Goal: Find specific page/section: Find specific page/section

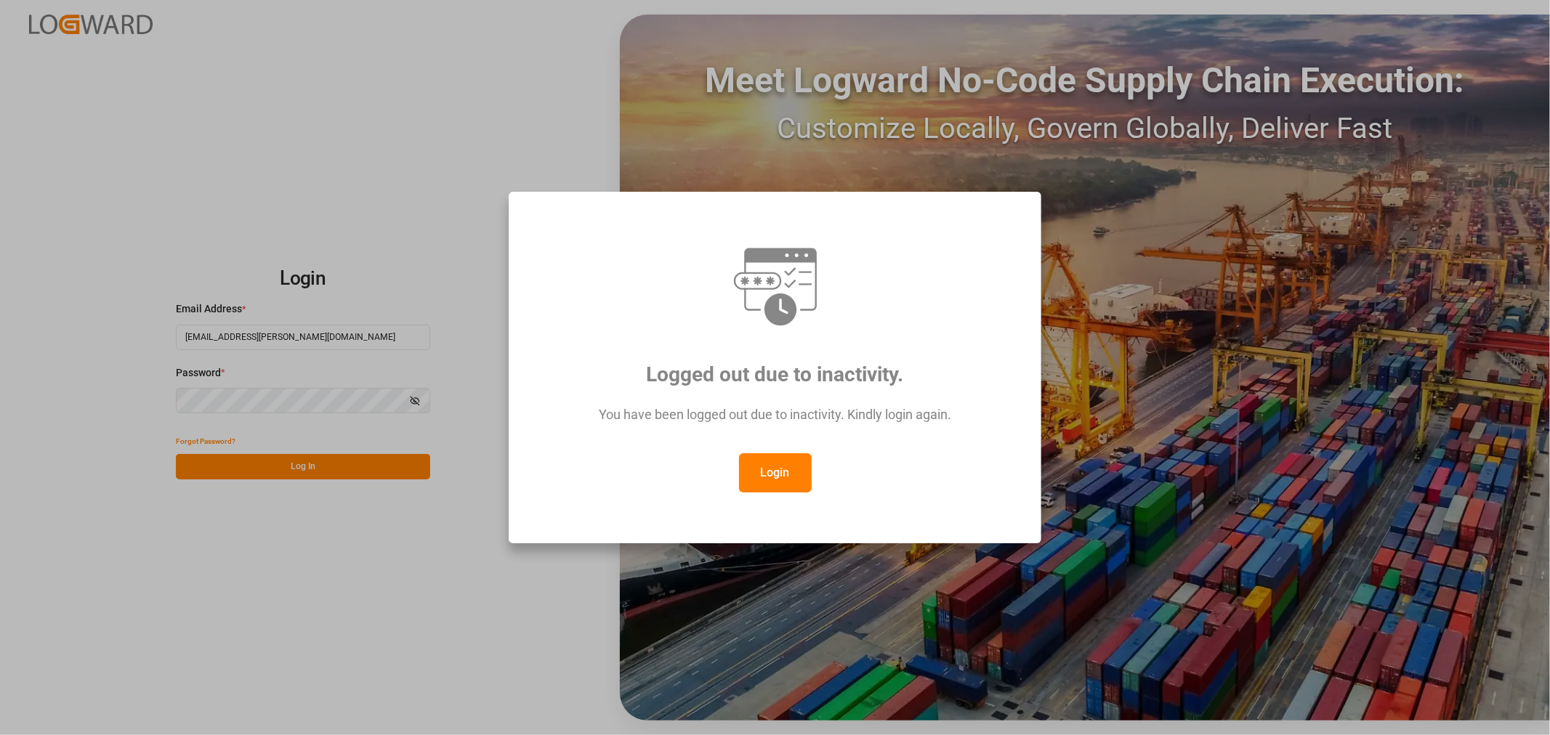
click at [775, 473] on button "Login" at bounding box center [775, 472] width 73 height 39
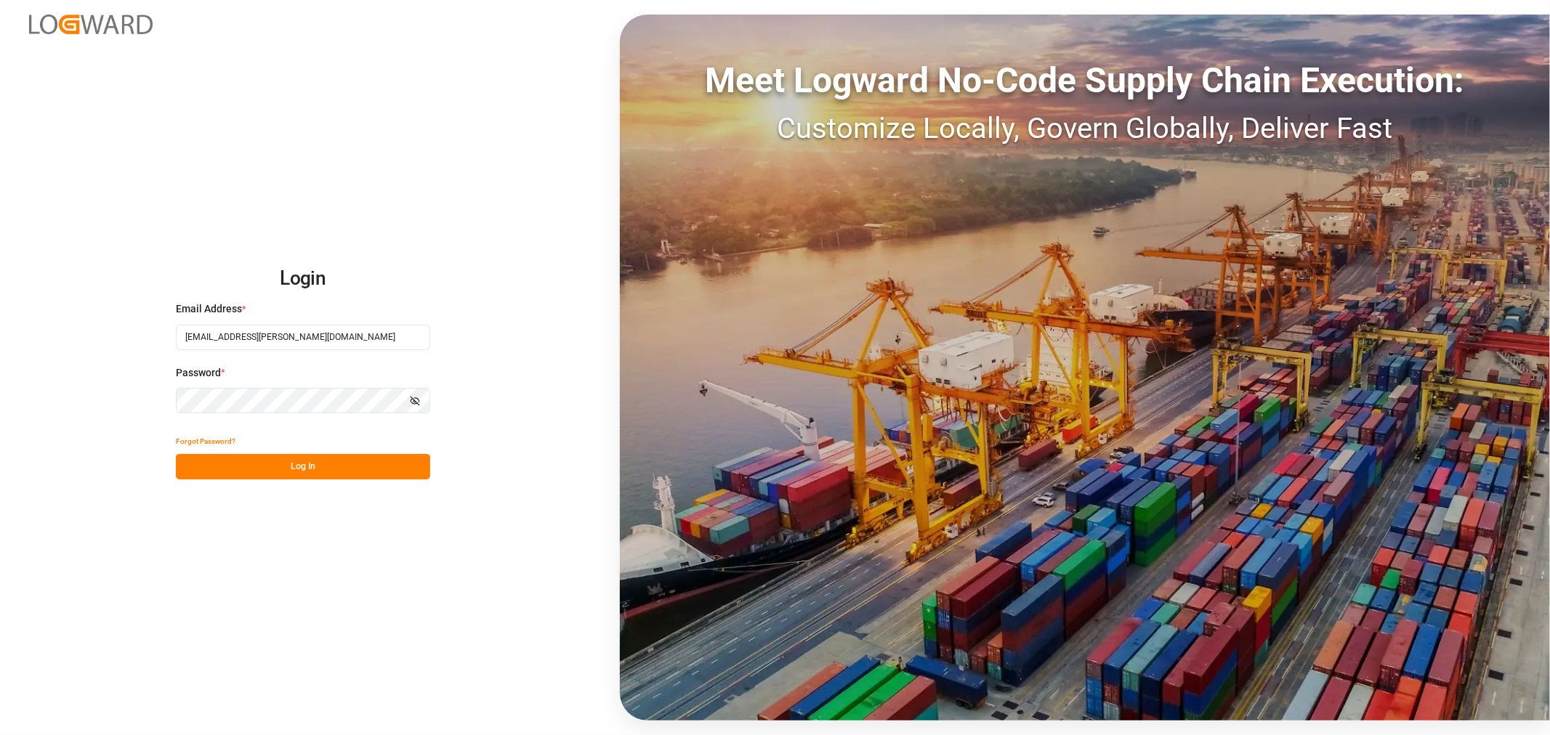
click at [353, 469] on button "Log In" at bounding box center [303, 466] width 254 height 25
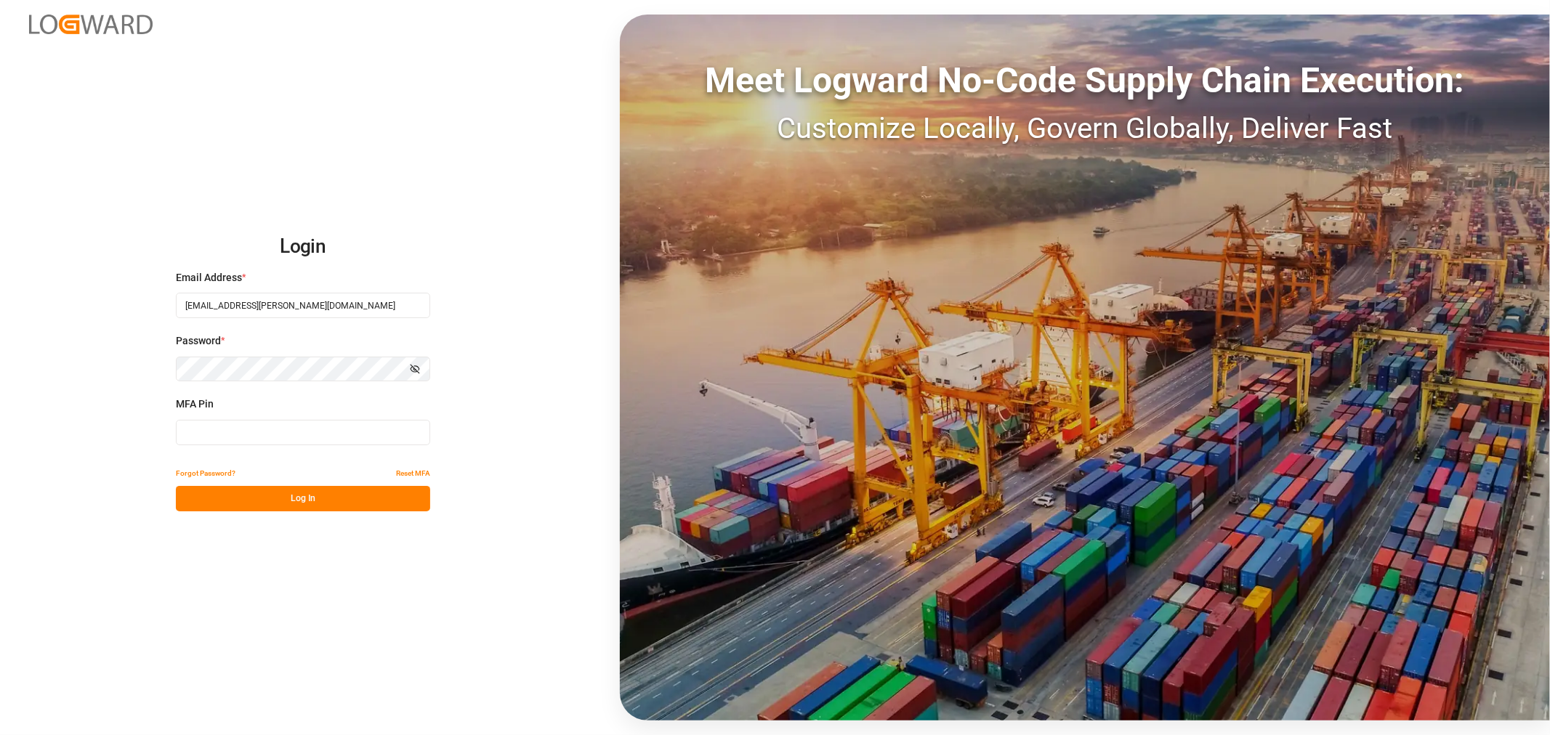
click at [225, 426] on input at bounding box center [303, 432] width 254 height 25
type input "453243"
click at [203, 495] on button "Log In" at bounding box center [303, 498] width 254 height 25
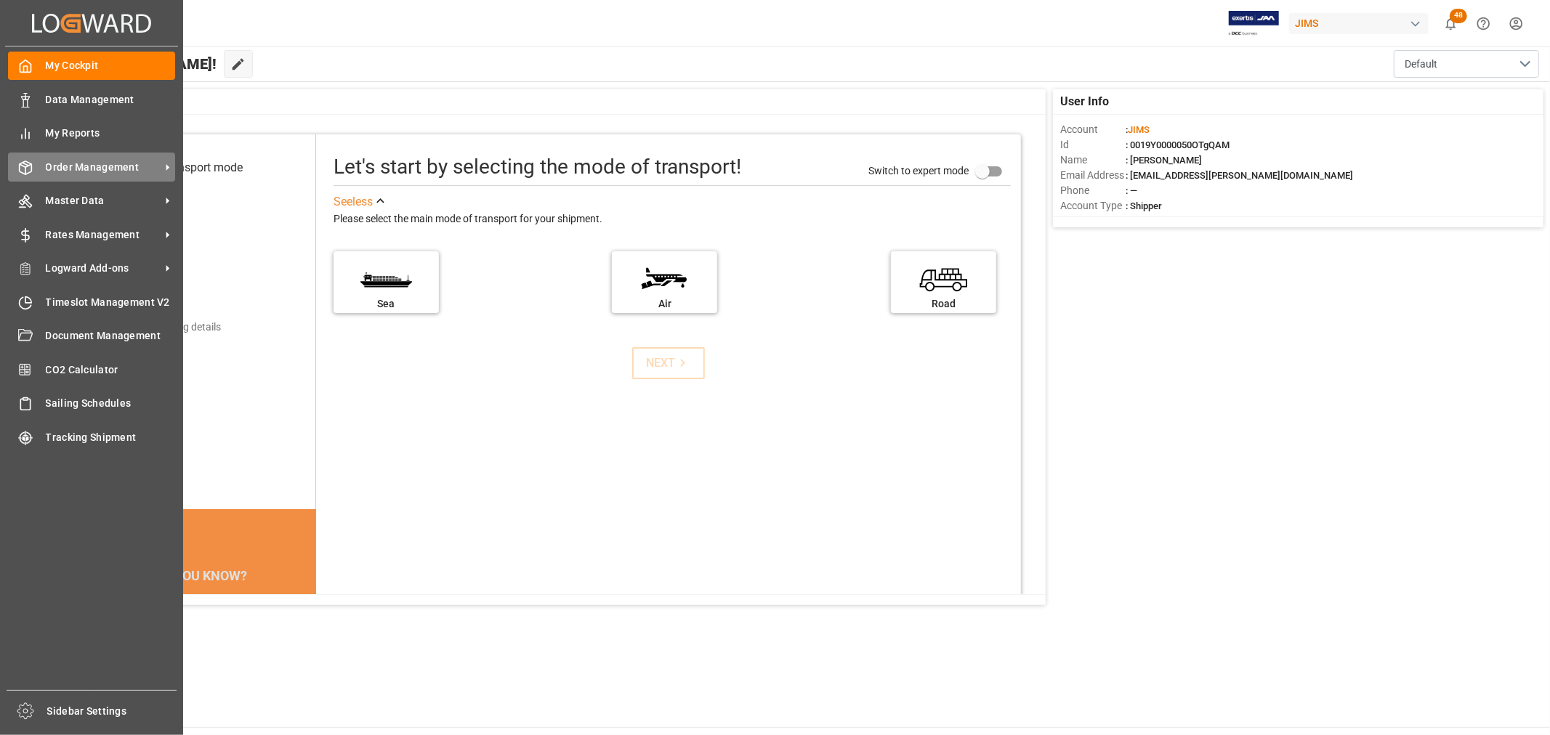
click at [68, 160] on span "Order Management" at bounding box center [103, 167] width 115 height 15
click at [100, 163] on span "Order Management" at bounding box center [103, 167] width 115 height 15
click at [70, 160] on span "Order Management" at bounding box center [103, 167] width 115 height 15
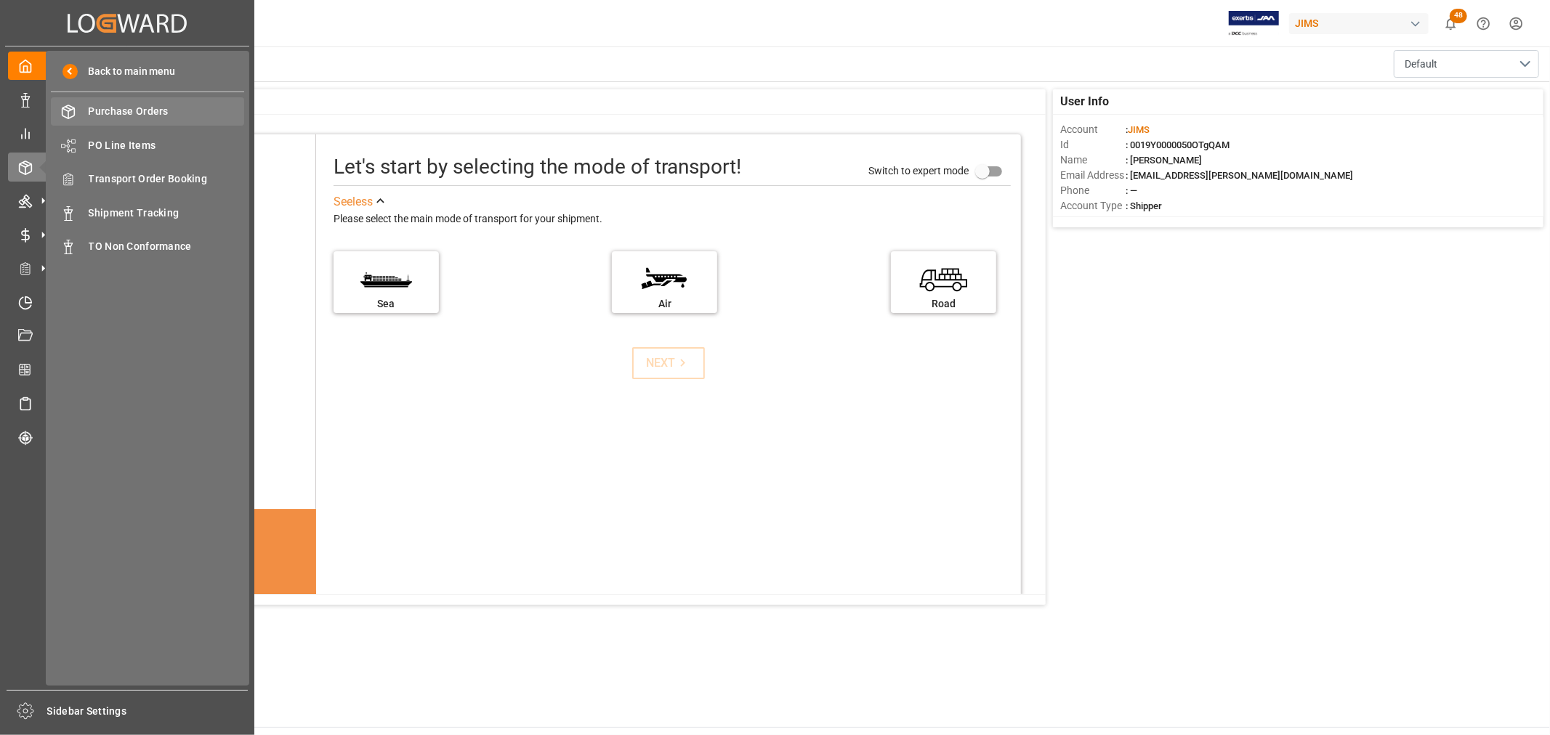
click at [117, 108] on span "Purchase Orders" at bounding box center [167, 111] width 156 height 15
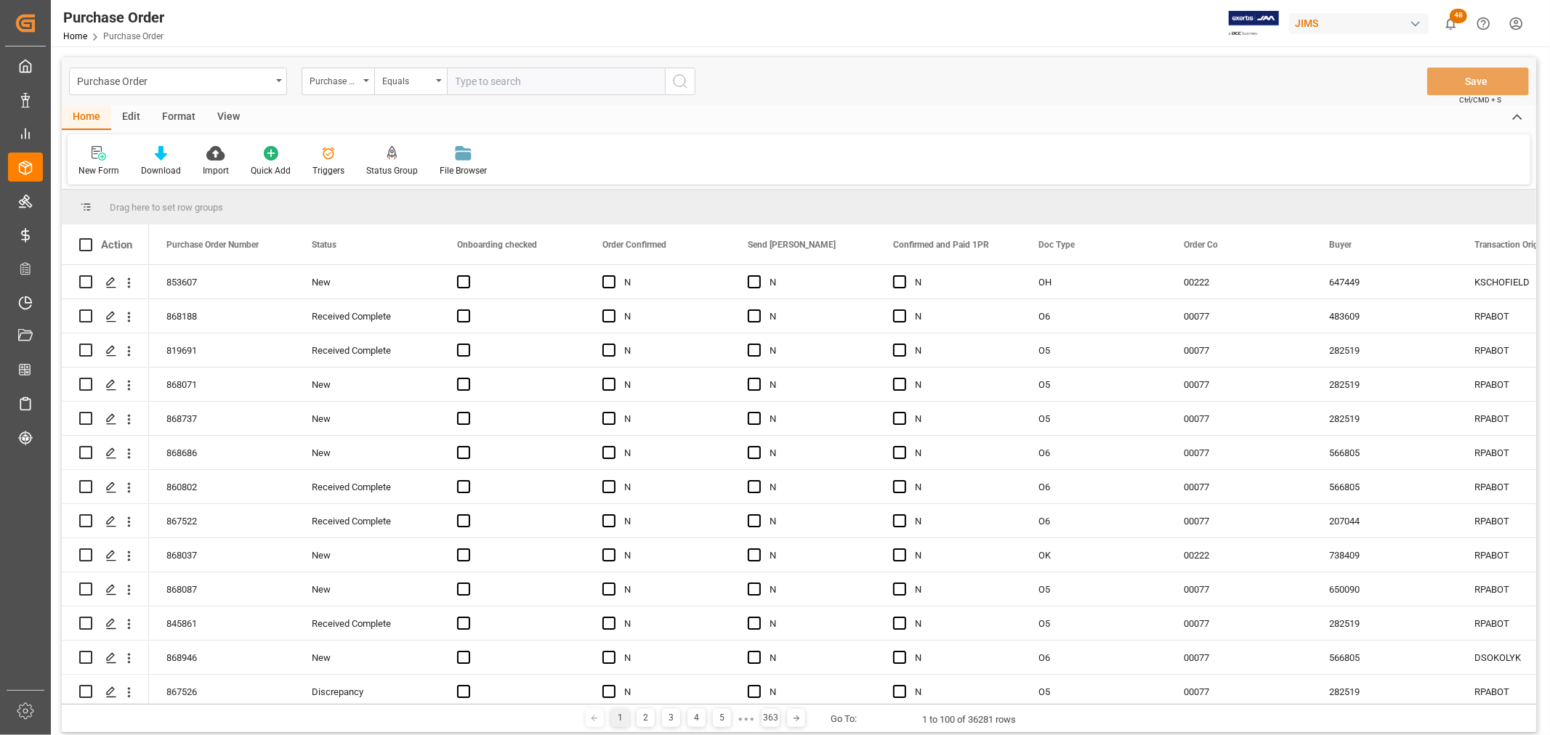
click at [374, 202] on div "Drag here to set row groups" at bounding box center [799, 207] width 1474 height 35
click at [419, 243] on span at bounding box center [415, 244] width 13 height 13
click at [542, 248] on span "columns" at bounding box center [537, 246] width 13 height 13
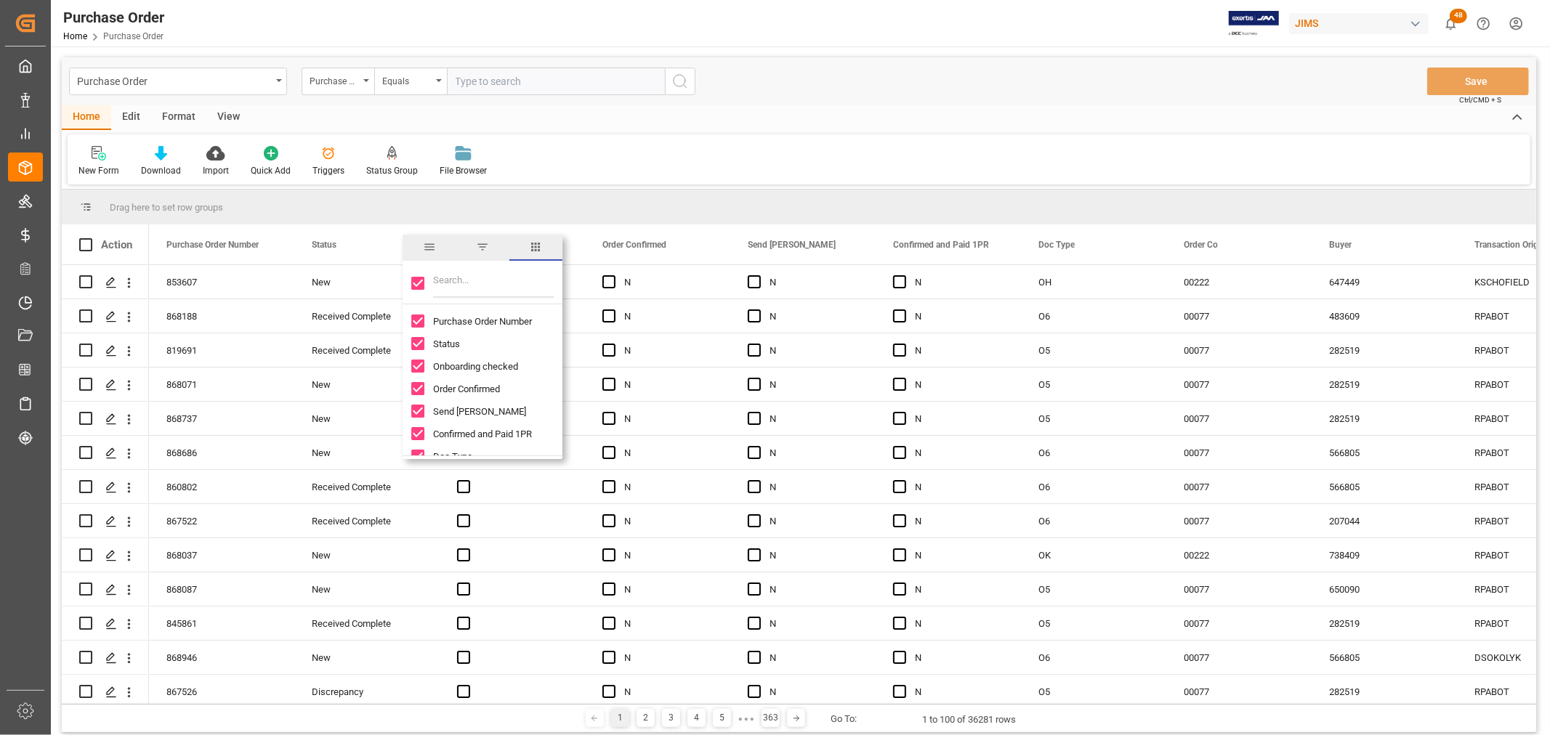
click at [492, 286] on input "Filter Columns Input" at bounding box center [493, 283] width 121 height 29
type input "buy"
click at [583, 361] on div "Press SPACE to select this row." at bounding box center [512, 349] width 145 height 33
